Goal: Information Seeking & Learning: Learn about a topic

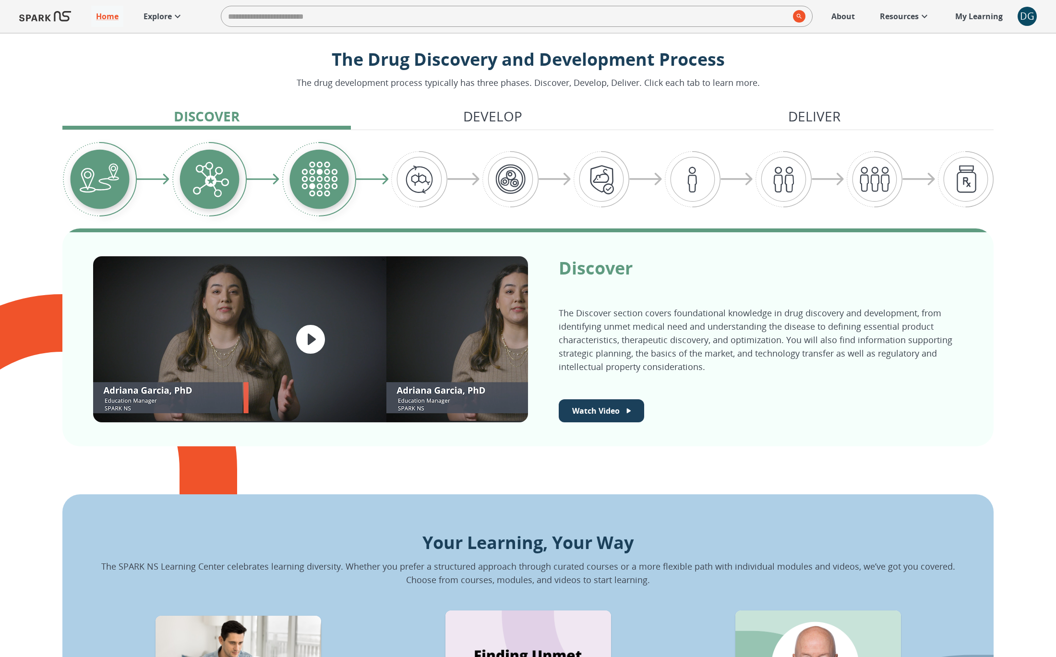
scroll to position [787, 0]
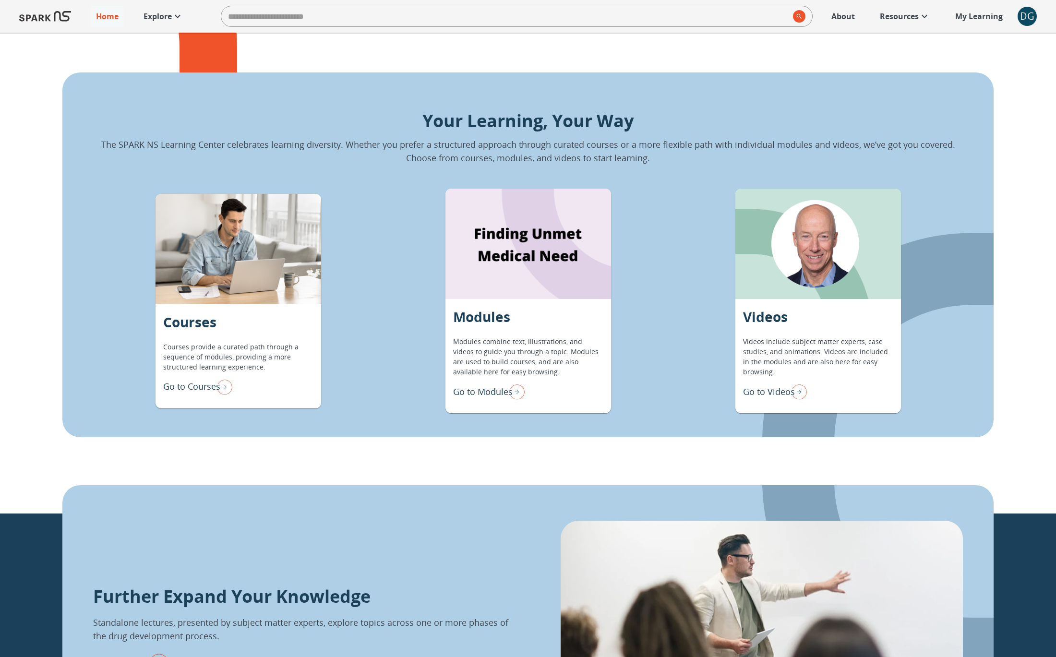
click at [471, 393] on p "Go to Modules" at bounding box center [483, 391] width 60 height 13
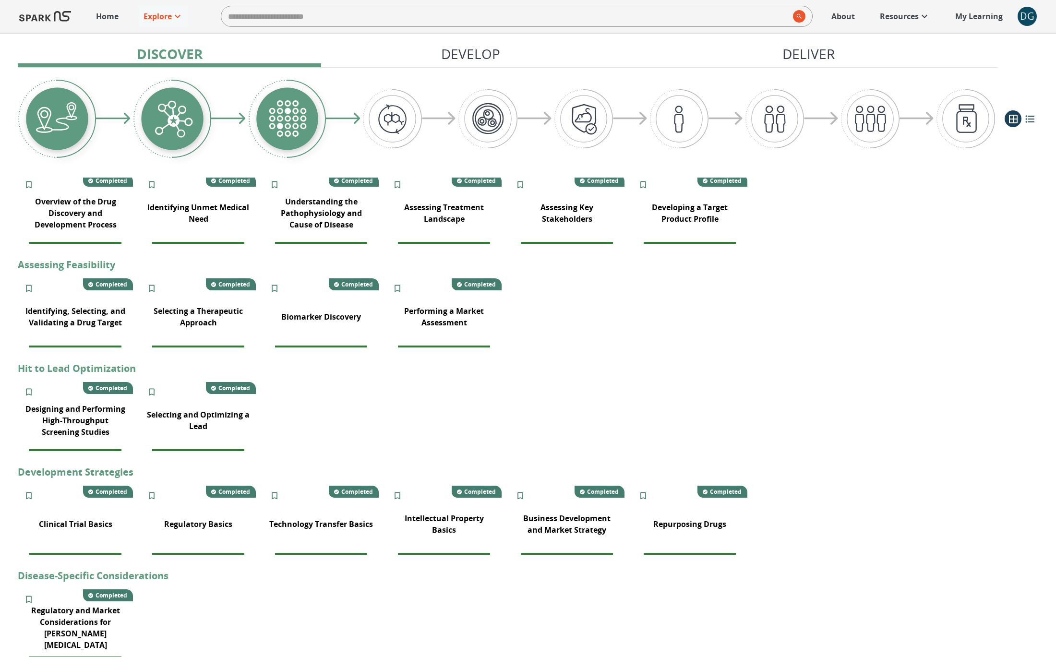
scroll to position [203, 0]
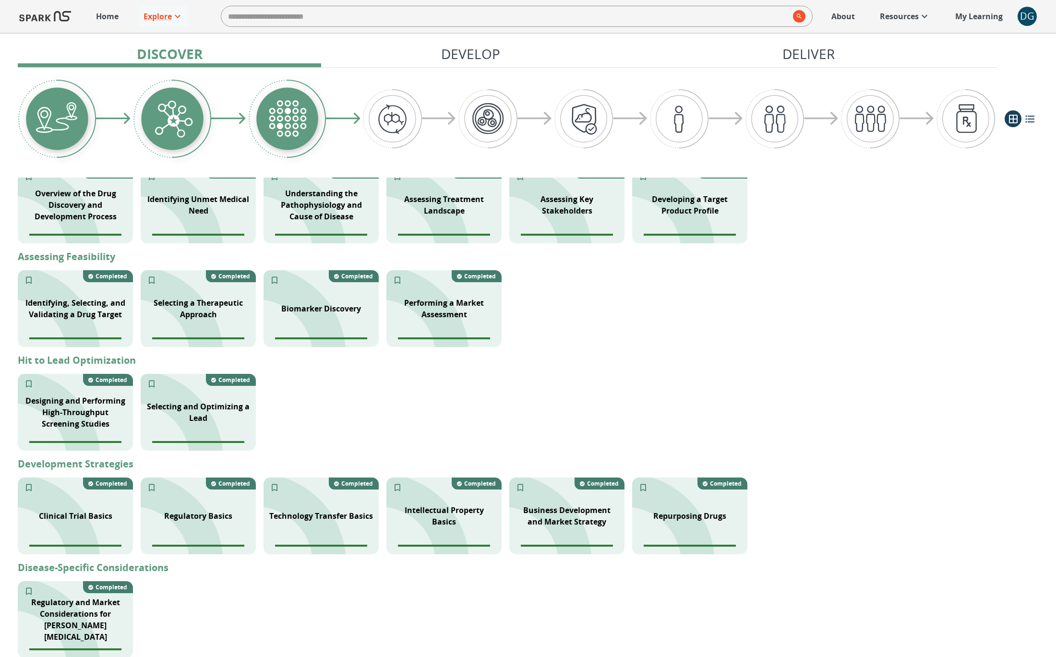
click at [83, 257] on p "Assessing Feasibility" at bounding box center [528, 257] width 1020 height 14
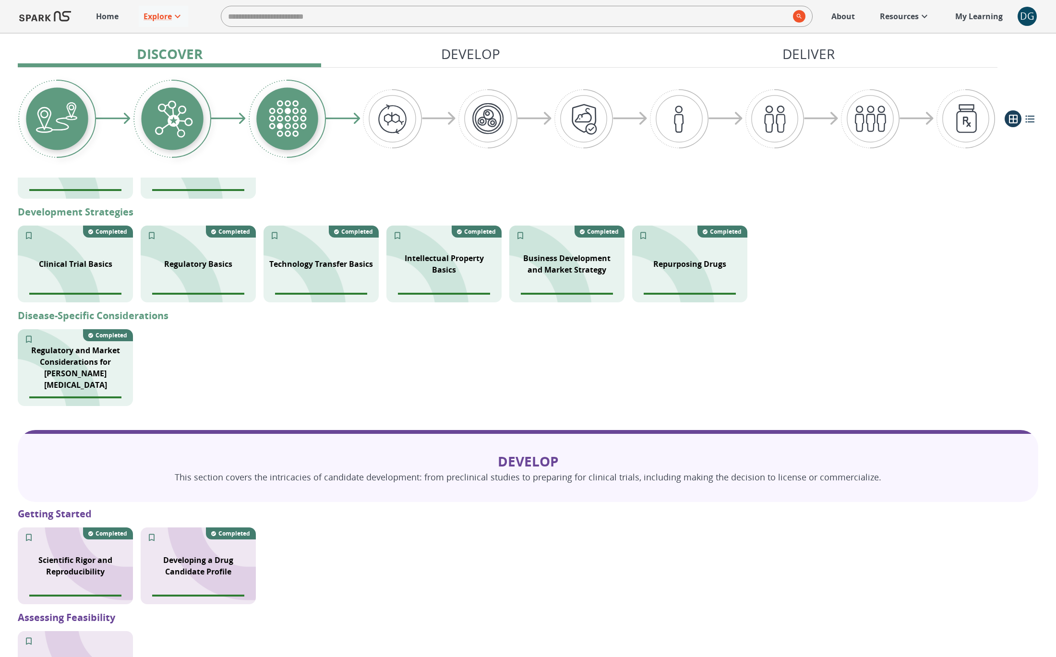
scroll to position [452, 0]
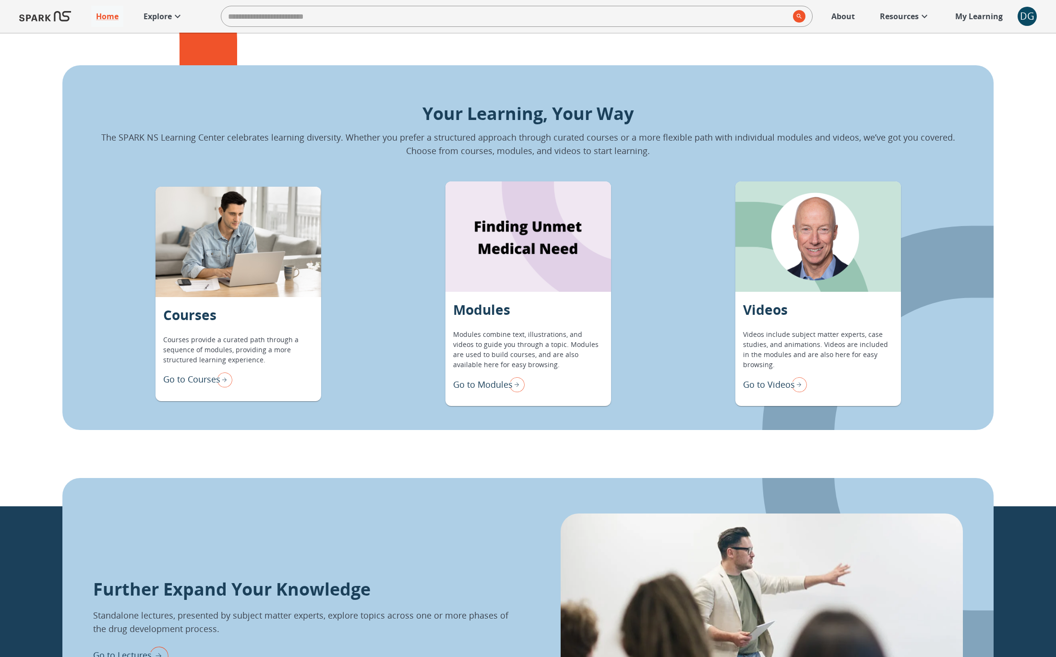
scroll to position [797, 0]
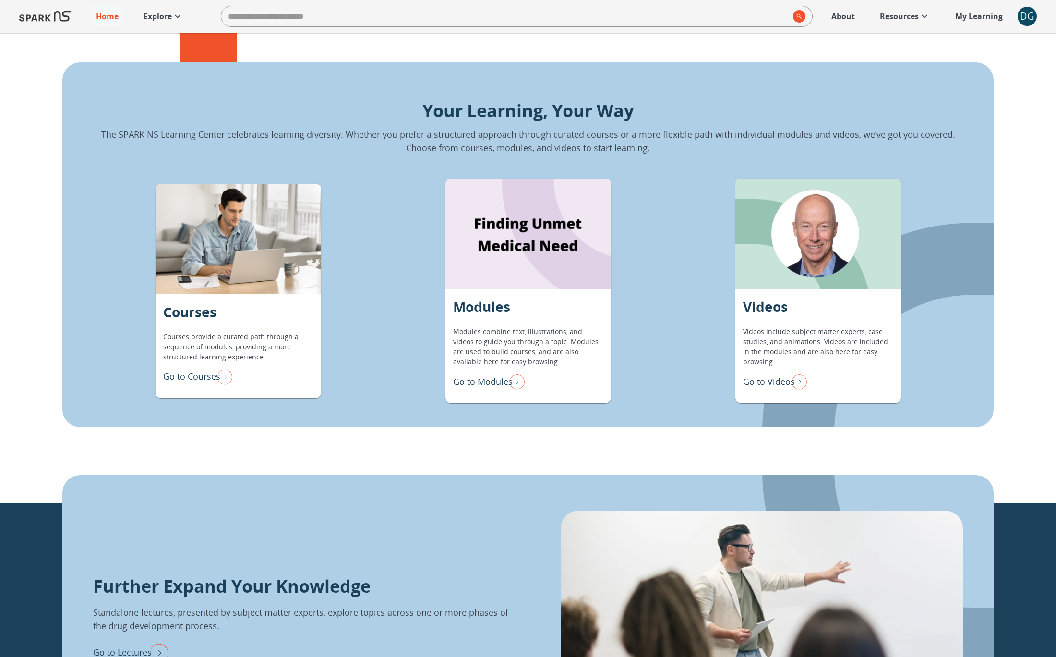
click at [456, 387] on p "Go to Modules" at bounding box center [483, 381] width 60 height 13
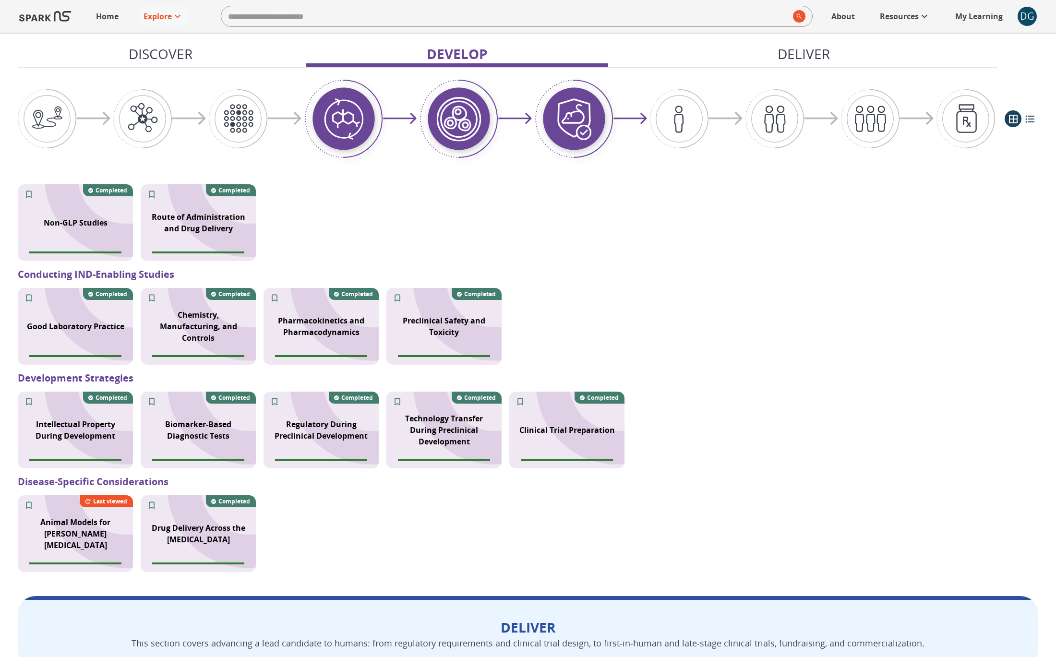
scroll to position [1008, 0]
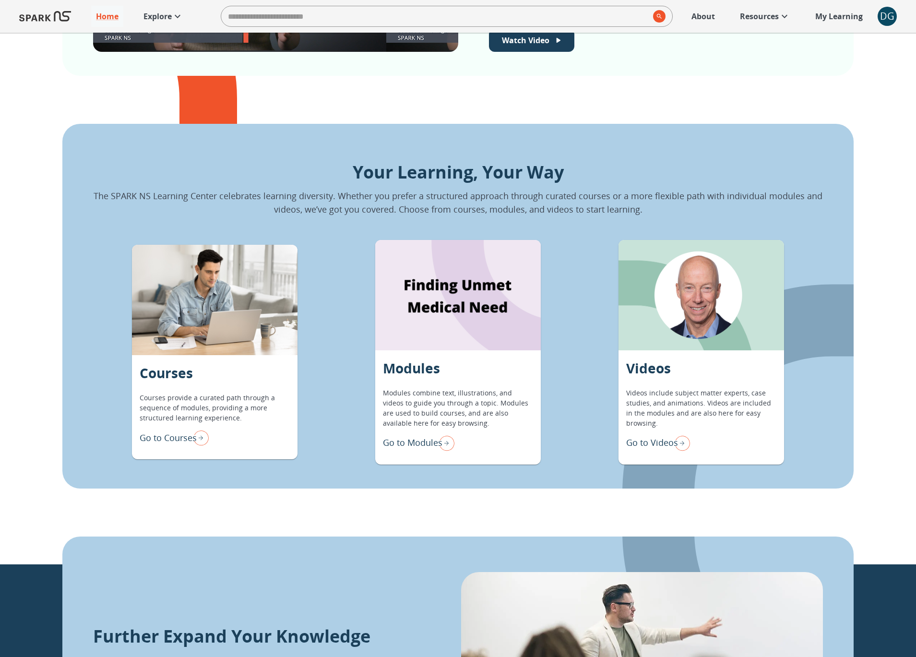
scroll to position [727, 0]
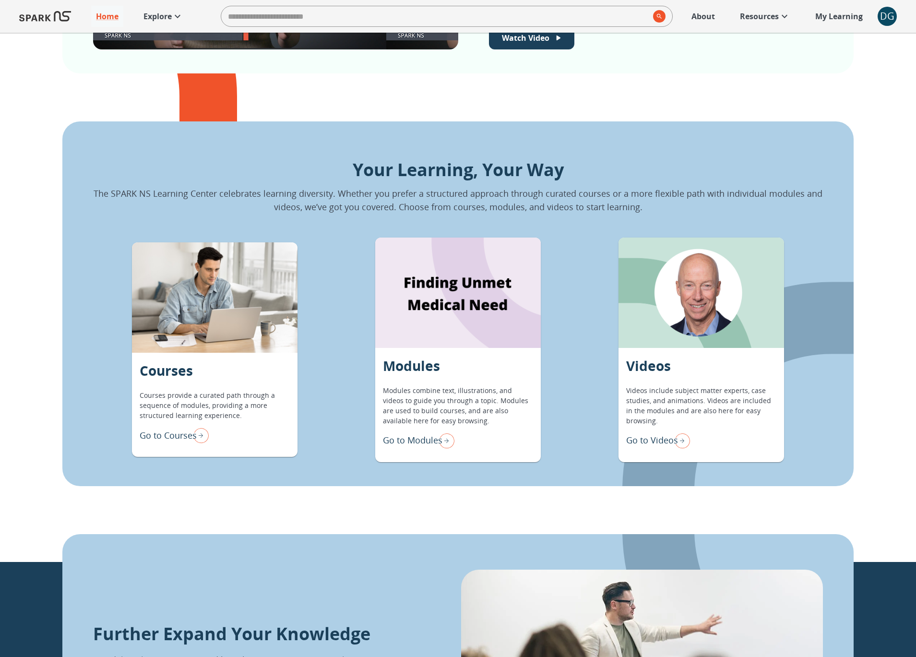
click at [409, 447] on div "Go to Modules" at bounding box center [419, 441] width 72 height 20
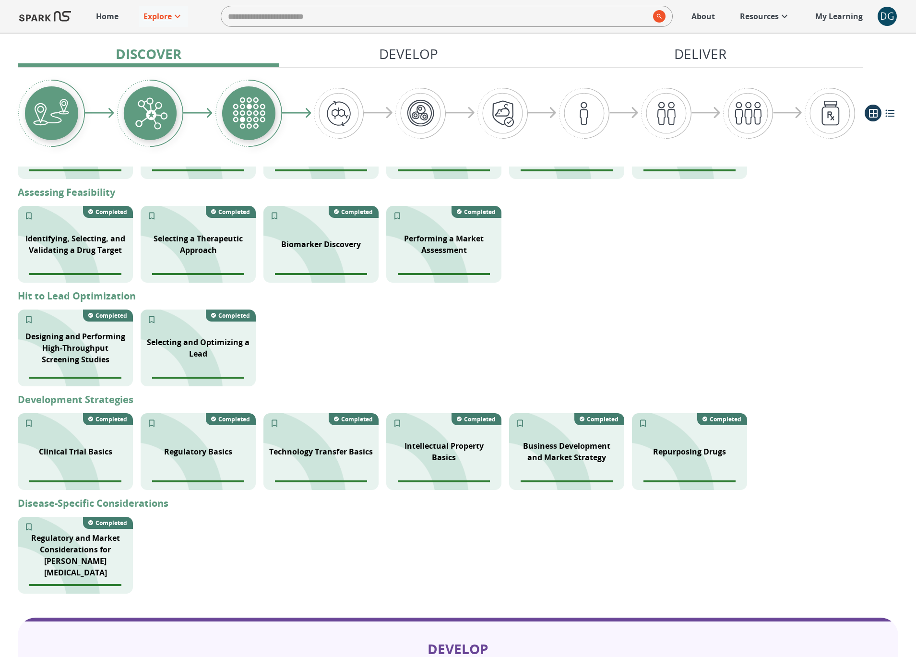
scroll to position [254, 0]
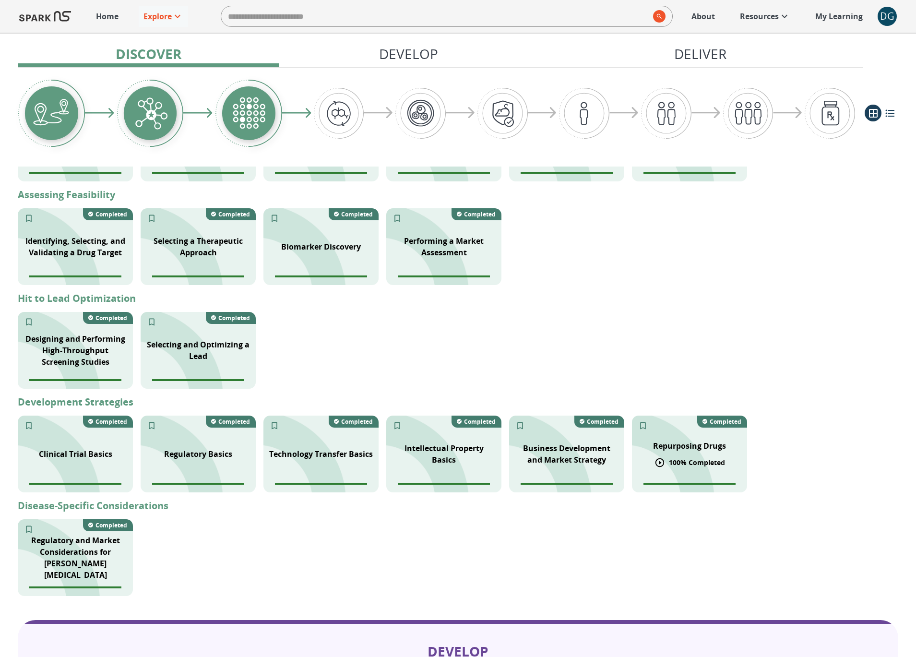
click at [704, 454] on div "Repurposing Drugs" at bounding box center [689, 445] width 84 height 23
